Goal: Check status: Check status

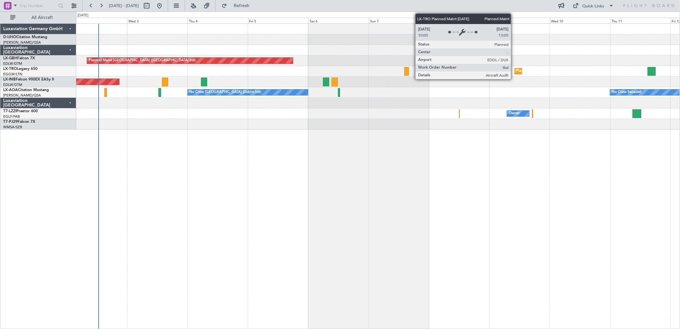
click at [515, 70] on div "Planned Maint Dusseldorf" at bounding box center [519, 71] width 8 height 6
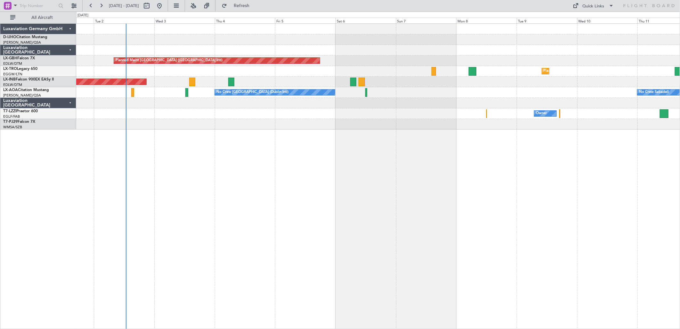
click at [307, 72] on div "Planned Maint [GEOGRAPHIC_DATA] ([GEOGRAPHIC_DATA] Intl) Planned [GEOGRAPHIC_DA…" at bounding box center [378, 77] width 604 height 106
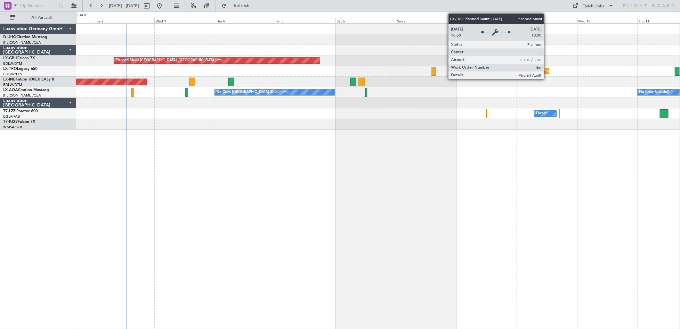
click at [547, 71] on div "Planned Maint Dusseldorf" at bounding box center [565, 71] width 42 height 10
click at [547, 68] on div "Planned Maint Dusseldorf" at bounding box center [565, 71] width 42 height 10
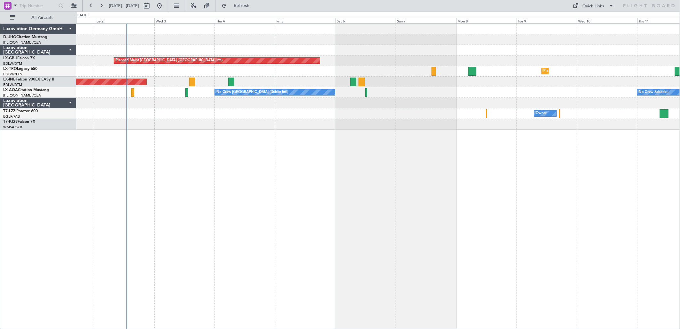
click at [596, 74] on div "Planned Maint Dusseldorf" at bounding box center [378, 71] width 604 height 11
click at [220, 73] on div "Planned Maint Dusseldorf" at bounding box center [378, 71] width 604 height 11
click at [345, 29] on div at bounding box center [378, 29] width 604 height 11
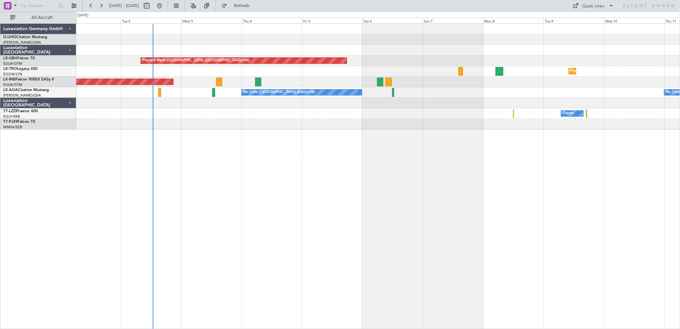
click at [394, 89] on div "Planned Maint [GEOGRAPHIC_DATA] ([GEOGRAPHIC_DATA] Intl) Planned [GEOGRAPHIC_DA…" at bounding box center [378, 77] width 604 height 106
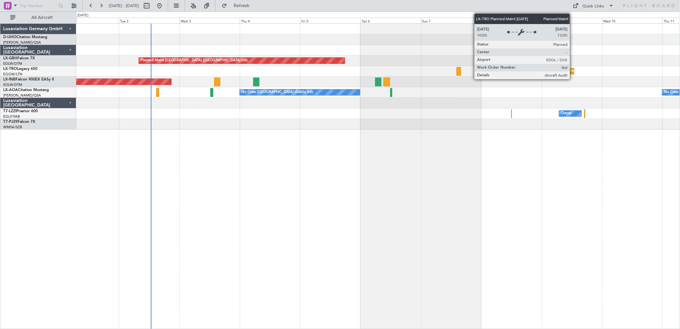
click at [459, 70] on div at bounding box center [459, 71] width 4 height 9
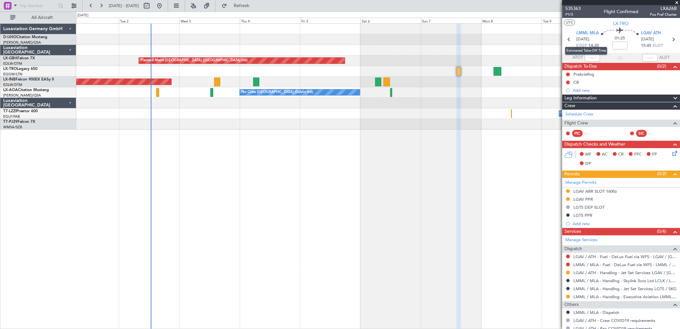
click at [580, 39] on span "[DATE]" at bounding box center [582, 39] width 13 height 6
click at [462, 138] on div "Planned Maint [GEOGRAPHIC_DATA] ([GEOGRAPHIC_DATA] Intl) Planned [GEOGRAPHIC_DA…" at bounding box center [378, 175] width 604 height 305
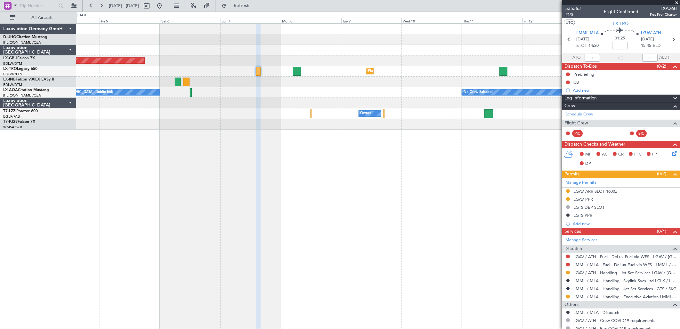
click at [314, 106] on div "Planned Maint [GEOGRAPHIC_DATA] ([GEOGRAPHIC_DATA] Intl) Planned [GEOGRAPHIC_DA…" at bounding box center [378, 77] width 604 height 106
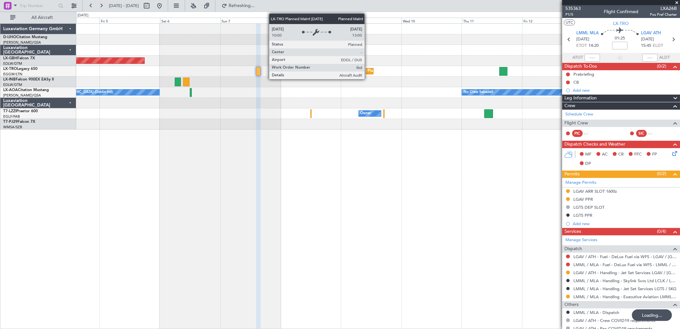
click at [368, 69] on div "Planned Maint Dusseldorf" at bounding box center [389, 71] width 42 height 10
